Goal: Information Seeking & Learning: Check status

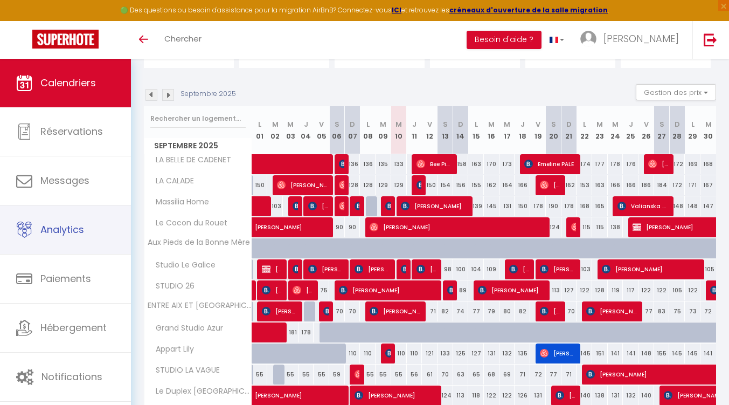
click at [85, 219] on link "Analytics" at bounding box center [65, 229] width 131 height 49
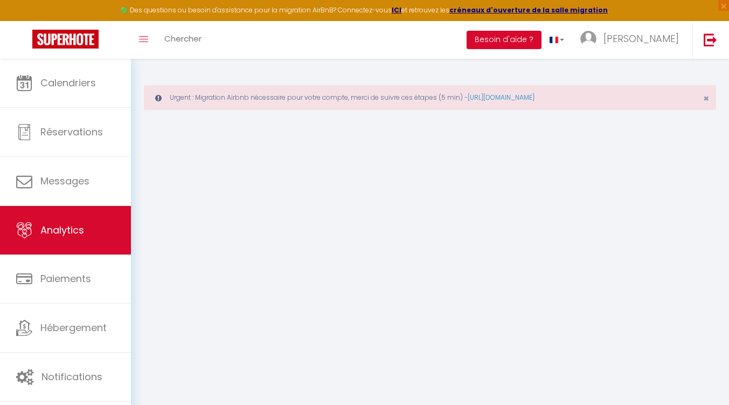
select select "2025"
select select "9"
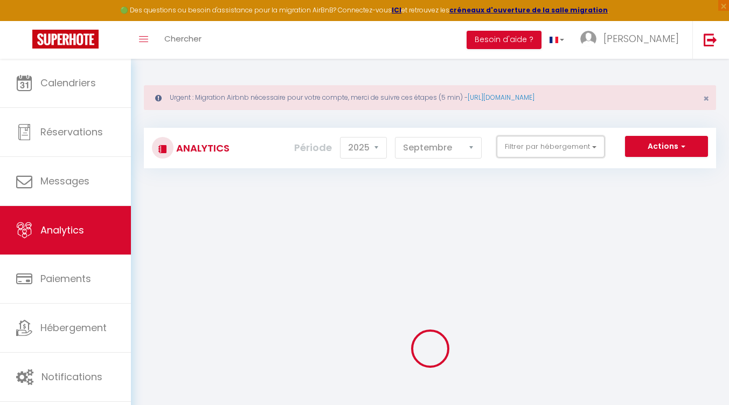
click at [546, 150] on button "Filtrer par hébergement" at bounding box center [551, 147] width 108 height 22
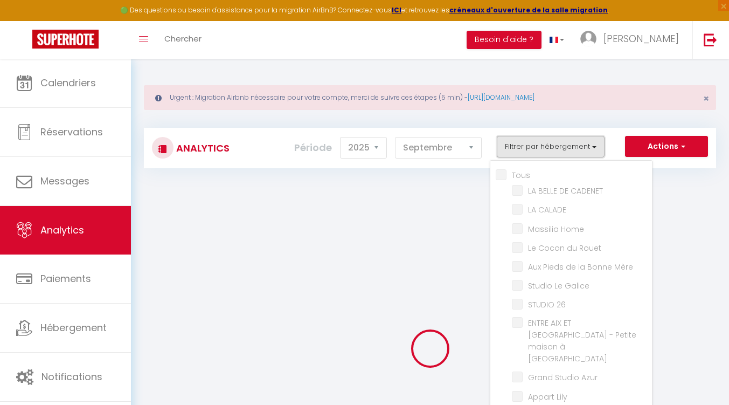
checkbox input "false"
checkbox CADENET "false"
checkbox CALADE "false"
checkbox Home "false"
checkbox Rouet "false"
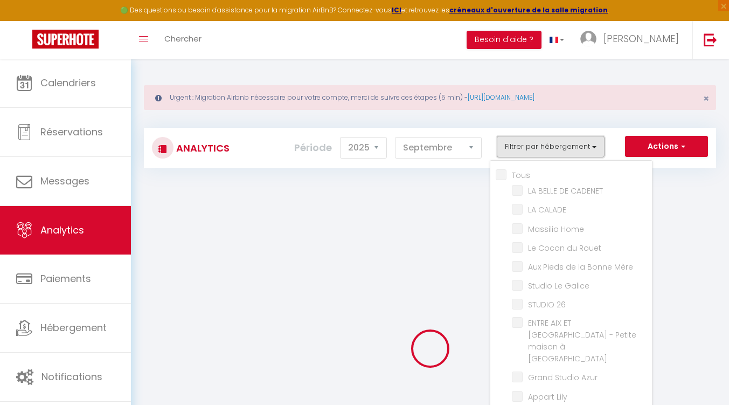
checkbox Mère "false"
checkbox Galice "false"
checkbox 26 "false"
checkbox Auriol "false"
checkbox Azur "false"
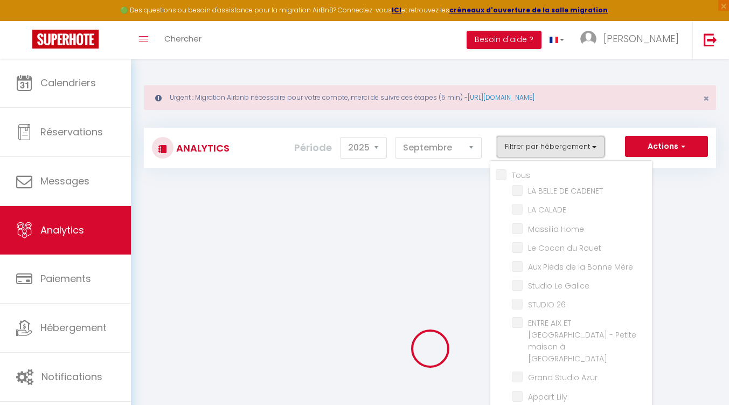
checkbox Lily "false"
checkbox VAGUE "false"
checkbox Port "false"
checkbox Campanets "false"
checkbox Marquis "false"
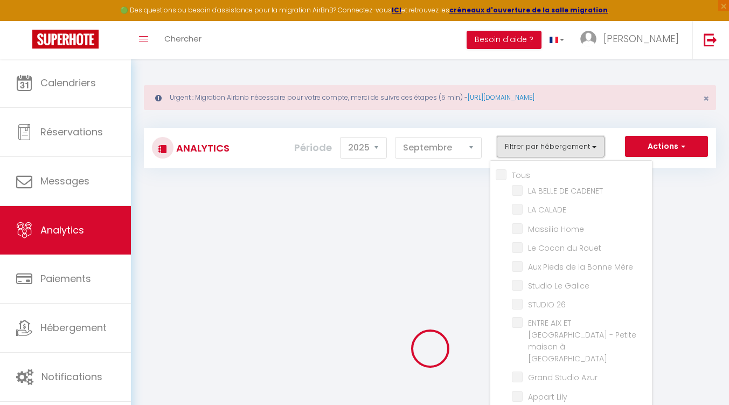
checkbox Horizon "false"
checkbox Castellet "false"
checkbox Mère "false"
checkbox Pins "false"
checkbox LAMBESC "false"
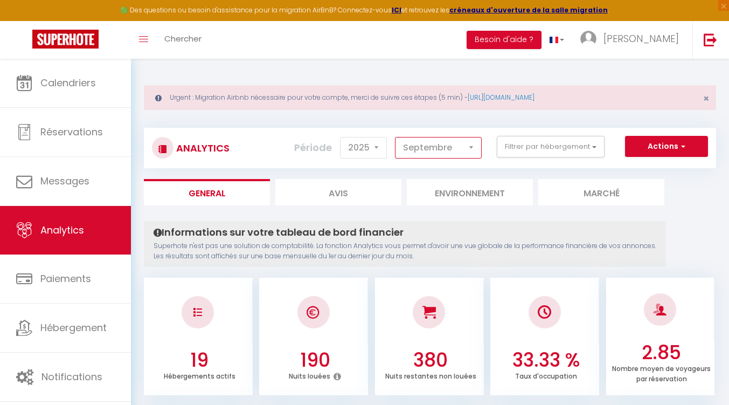
click at [418, 145] on select "[PERSON_NAME] Mars [PERSON_NAME] Juin Juillet Août Septembre Octobre Novembre D…" at bounding box center [438, 148] width 87 height 22
click at [556, 145] on button "Filtrer par hébergement" at bounding box center [551, 147] width 108 height 22
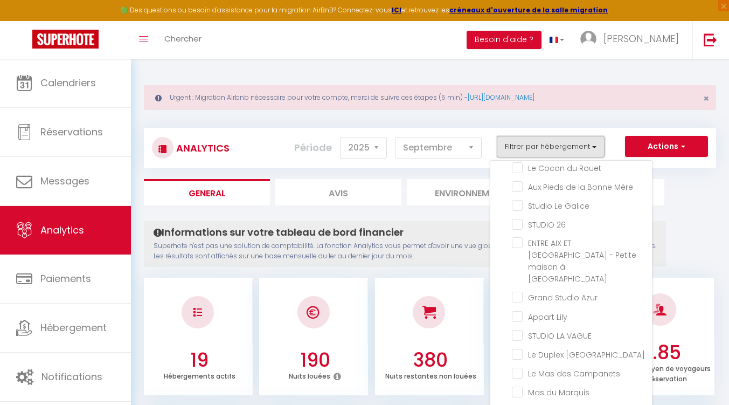
scroll to position [127, 0]
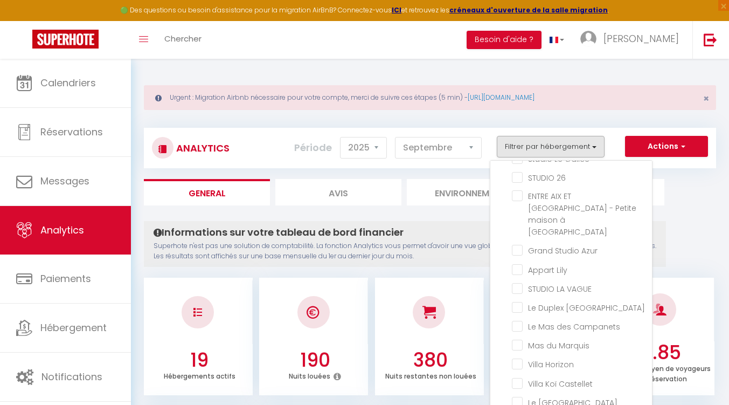
click at [556, 339] on Marquis "checkbox" at bounding box center [582, 344] width 140 height 11
checkbox Marquis "true"
checkbox CADENET "false"
checkbox CALADE "false"
checkbox Home "false"
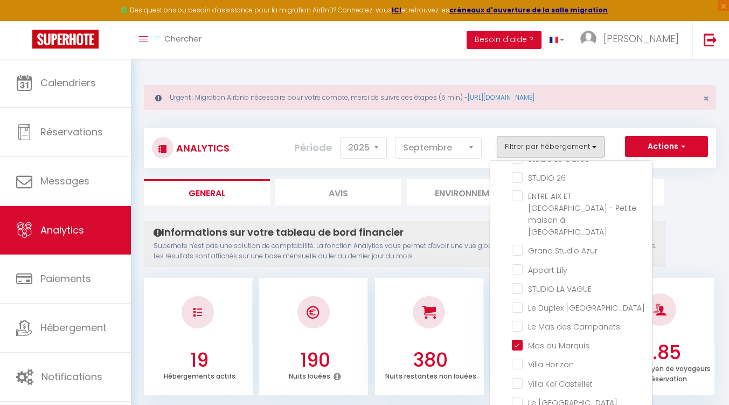
checkbox Rouet "false"
checkbox Mère "false"
checkbox Galice "false"
checkbox 26 "false"
checkbox Auriol "false"
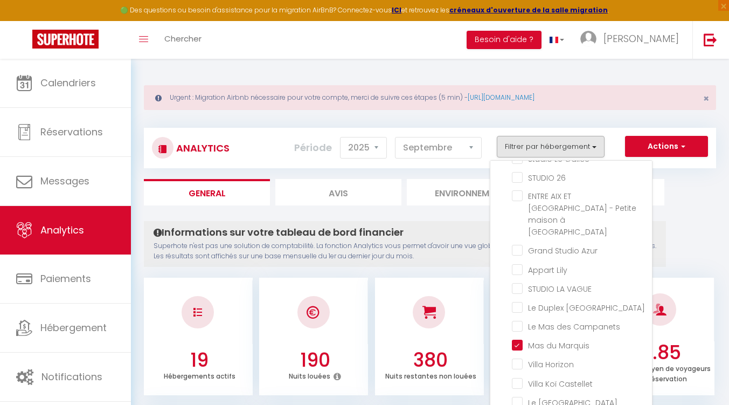
checkbox Azur "false"
checkbox Lily "false"
checkbox VAGUE "false"
checkbox Port "false"
checkbox Campanets "false"
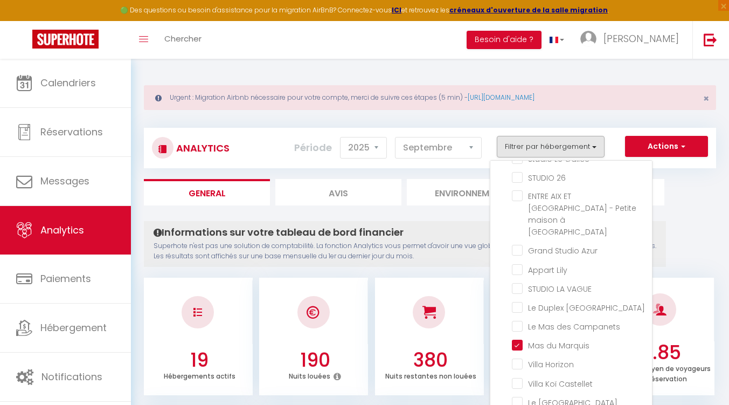
checkbox Horizon "false"
checkbox Castellet "false"
checkbox Mère "false"
checkbox Pins "false"
checkbox LAMBESC "false"
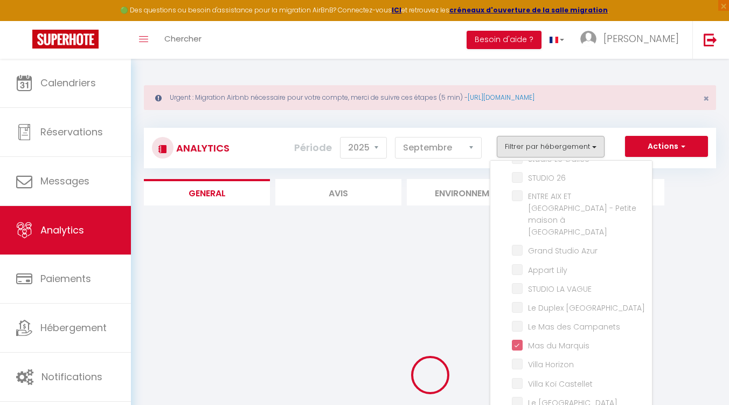
checkbox CADENET "false"
checkbox CALADE "false"
checkbox Home "false"
checkbox Rouet "false"
checkbox Mère "false"
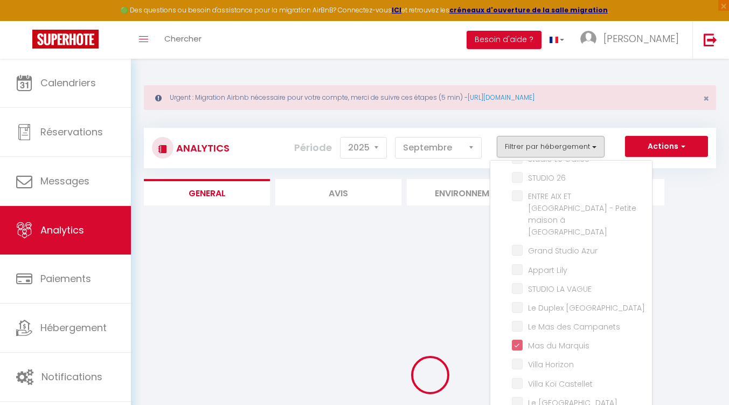
checkbox Galice "false"
checkbox 26 "false"
checkbox Auriol "false"
checkbox Azur "false"
checkbox Lily "false"
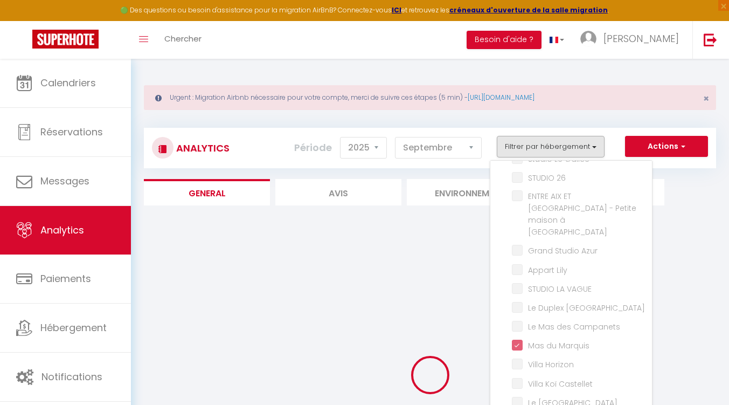
checkbox VAGUE "false"
checkbox Port "false"
checkbox Campanets "false"
checkbox Horizon "false"
checkbox Castellet "false"
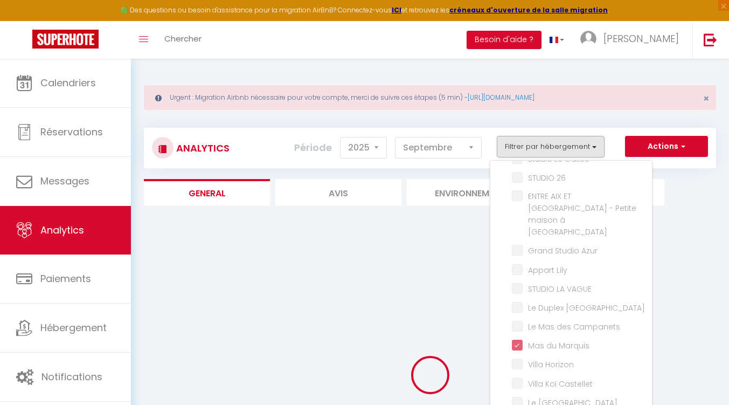
checkbox Mère "false"
checkbox Pins "false"
checkbox LAMBESC "false"
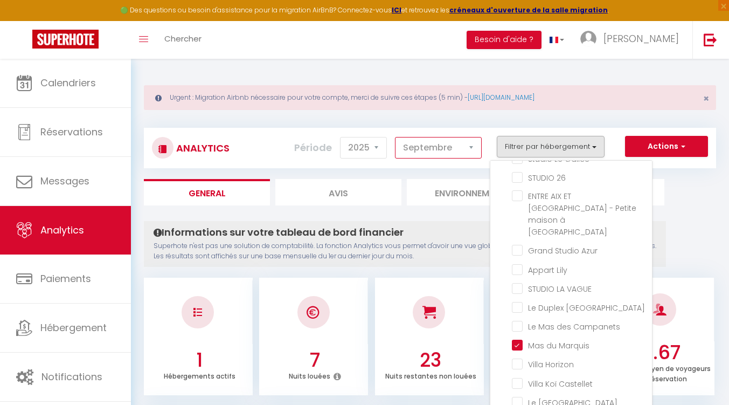
click at [413, 149] on select "[PERSON_NAME] Mars [PERSON_NAME] Juin Juillet Août Septembre Octobre Novembre D…" at bounding box center [438, 148] width 87 height 22
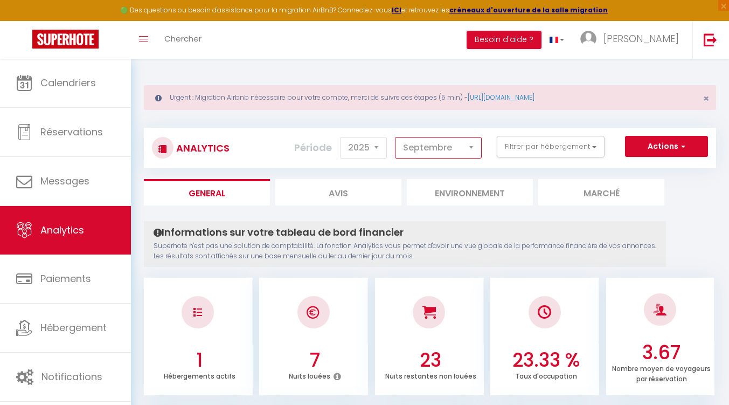
select select "8"
click at [396, 137] on select "[PERSON_NAME] Mars [PERSON_NAME] Juin Juillet Août Septembre Octobre Novembre D…" at bounding box center [438, 148] width 87 height 22
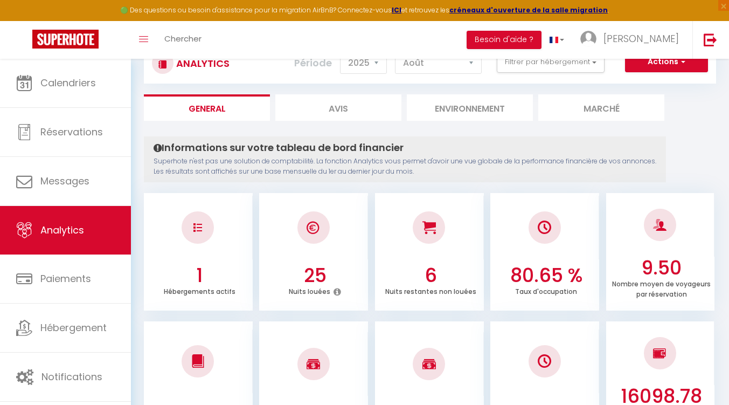
scroll to position [108, 0]
